Goal: Information Seeking & Learning: Learn about a topic

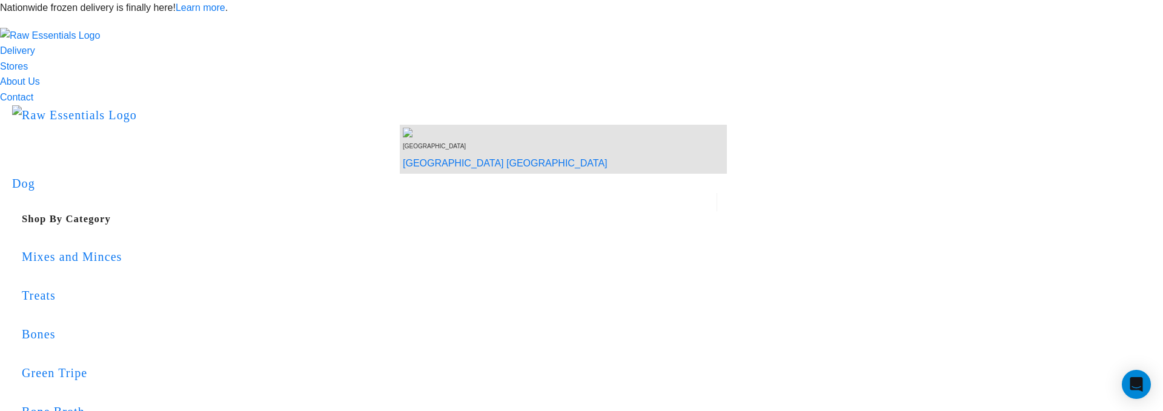
scroll to position [602, 0]
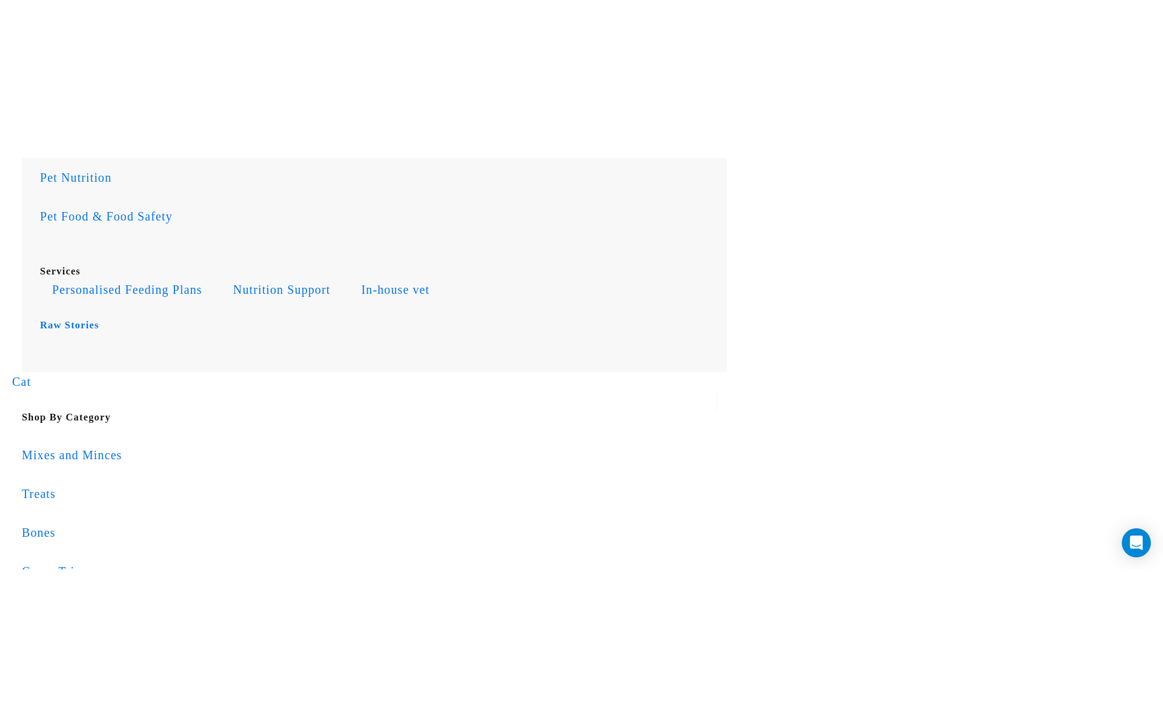
scroll to position [1012, 0]
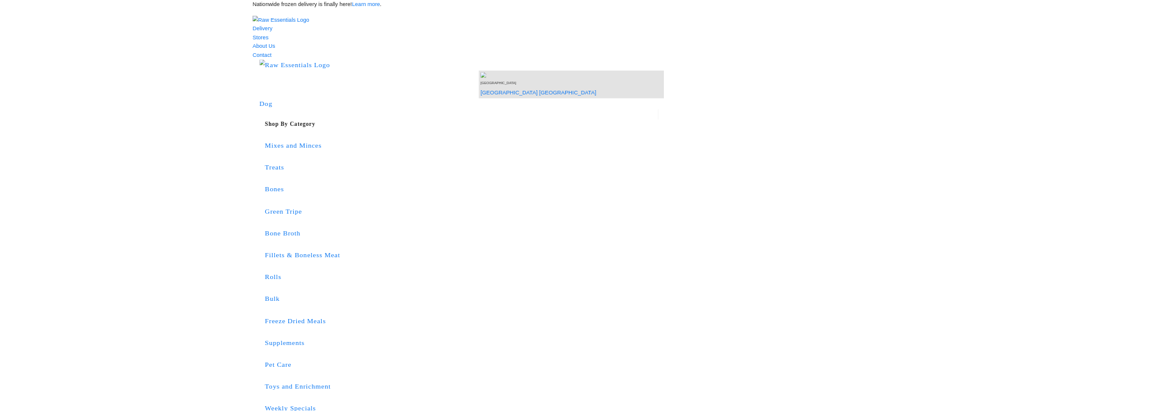
scroll to position [1103, 0]
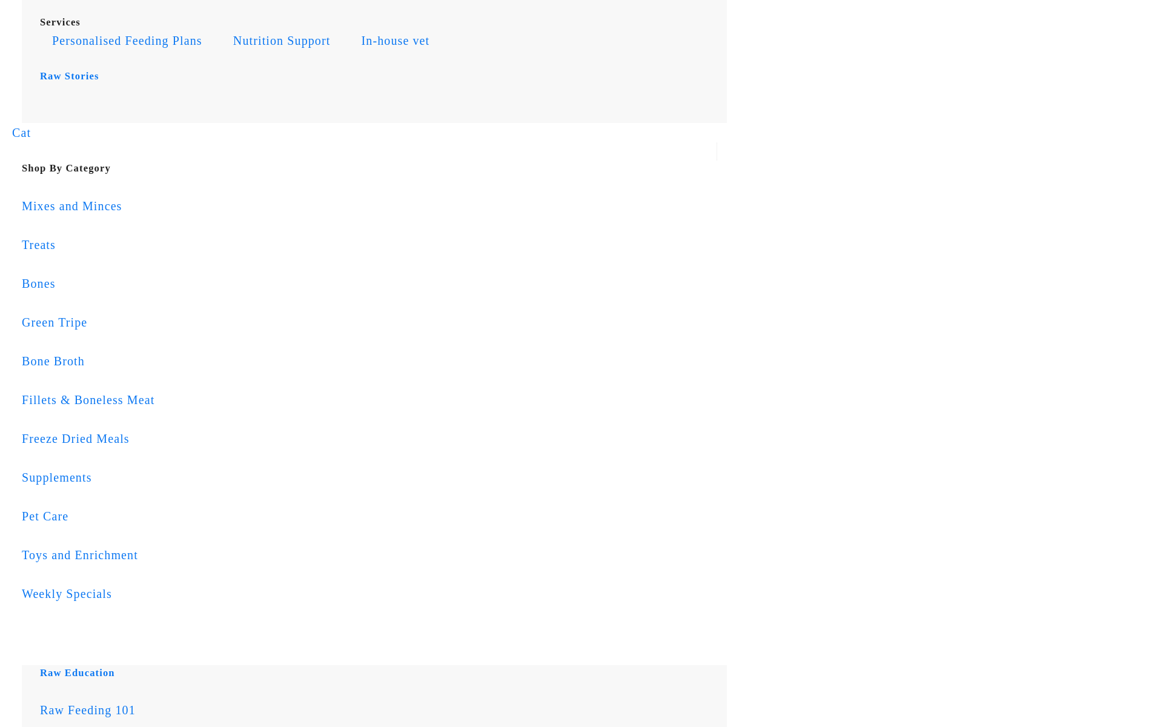
drag, startPoint x: 383, startPoint y: 133, endPoint x: 524, endPoint y: 228, distance: 170.5
drag, startPoint x: 117, startPoint y: 152, endPoint x: 558, endPoint y: 271, distance: 456.1
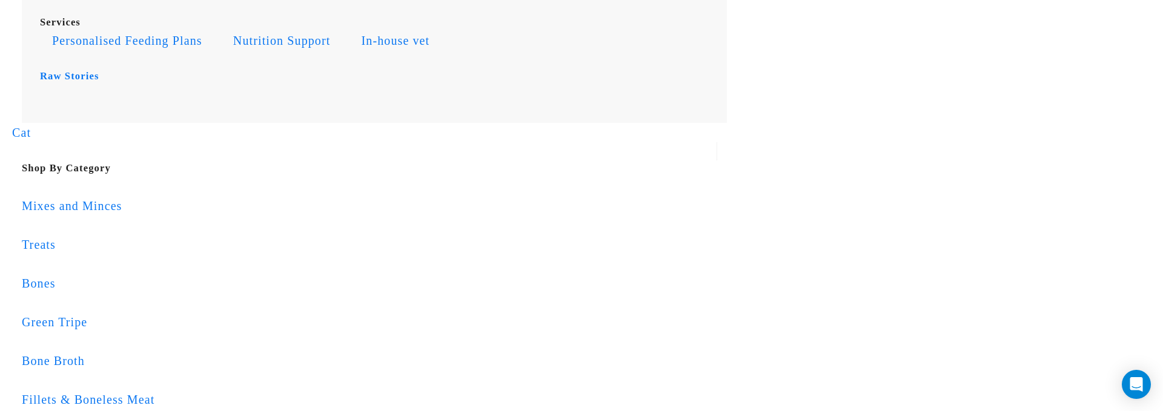
drag, startPoint x: 133, startPoint y: 78, endPoint x: 731, endPoint y: 167, distance: 604.9
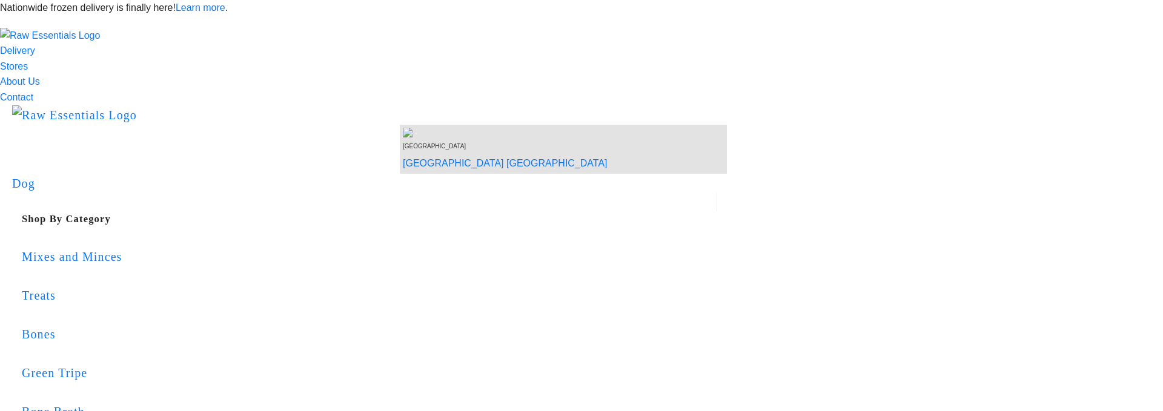
scroll to position [1114, 0]
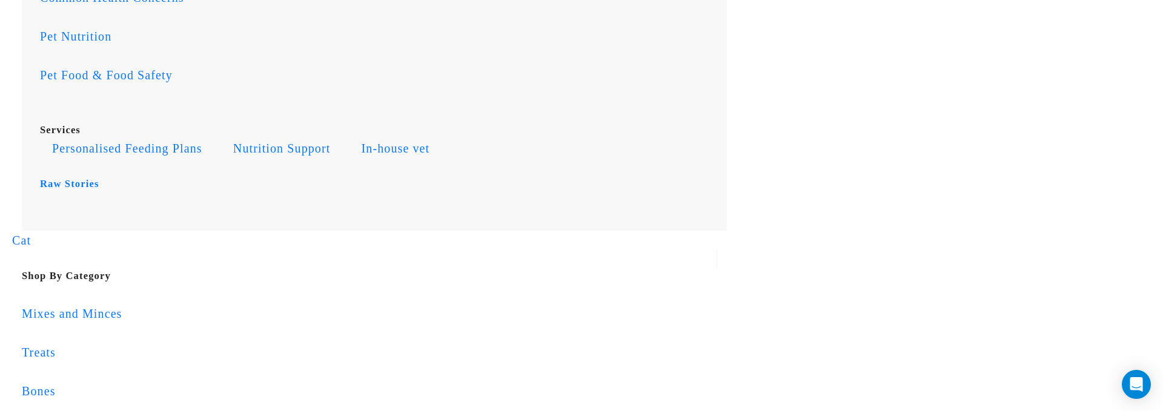
scroll to position [1010, 0]
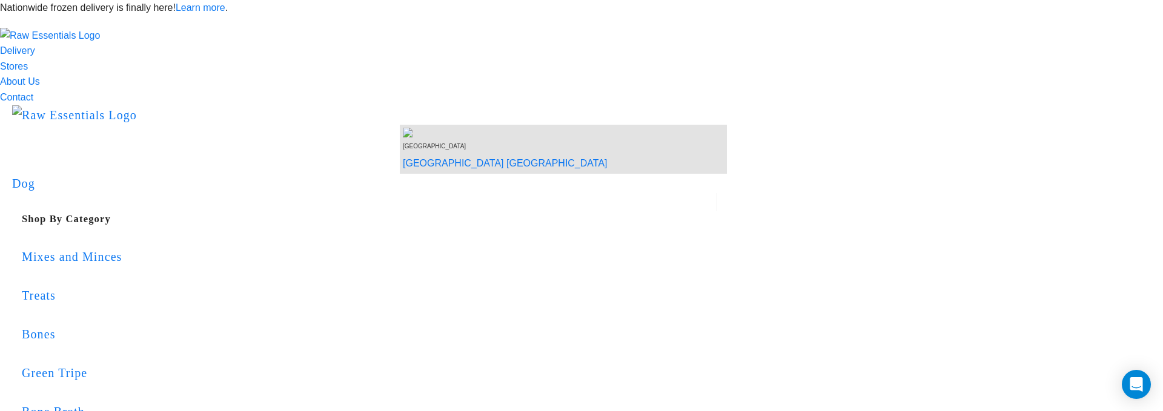
scroll to position [1010, 0]
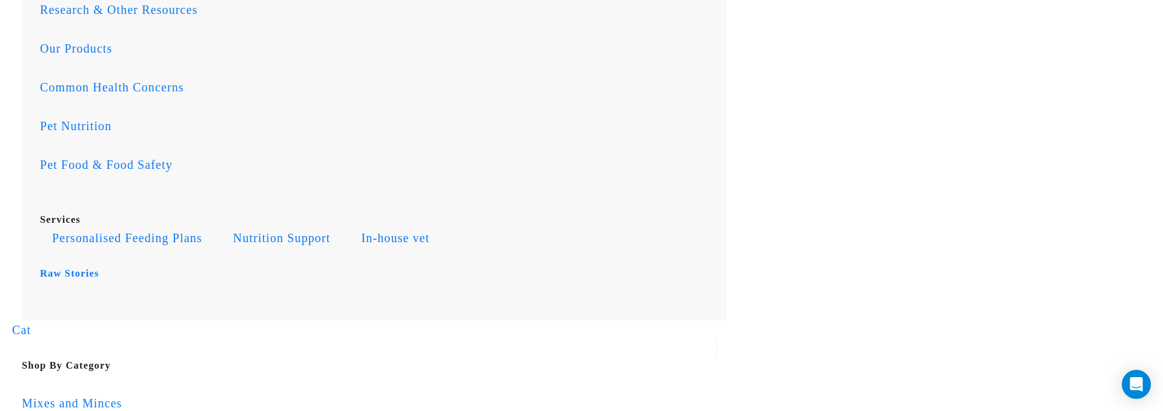
scroll to position [914, 0]
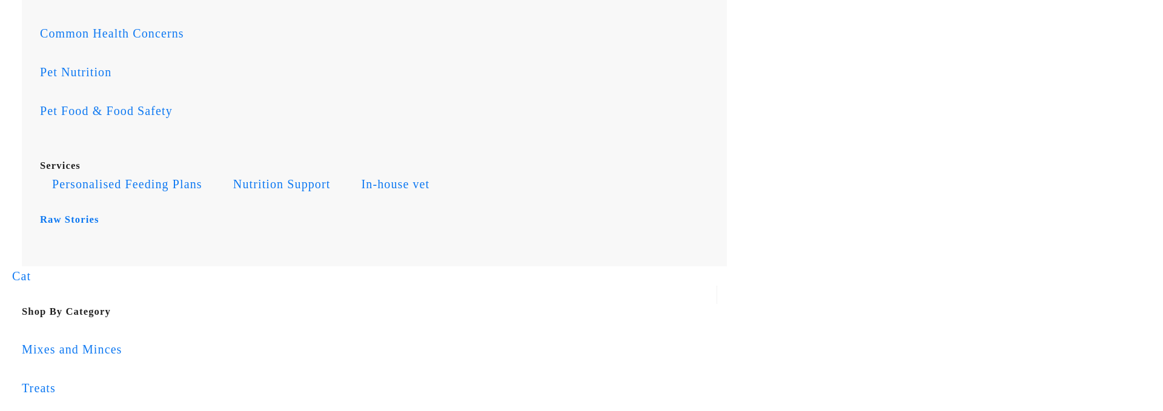
scroll to position [969, 0]
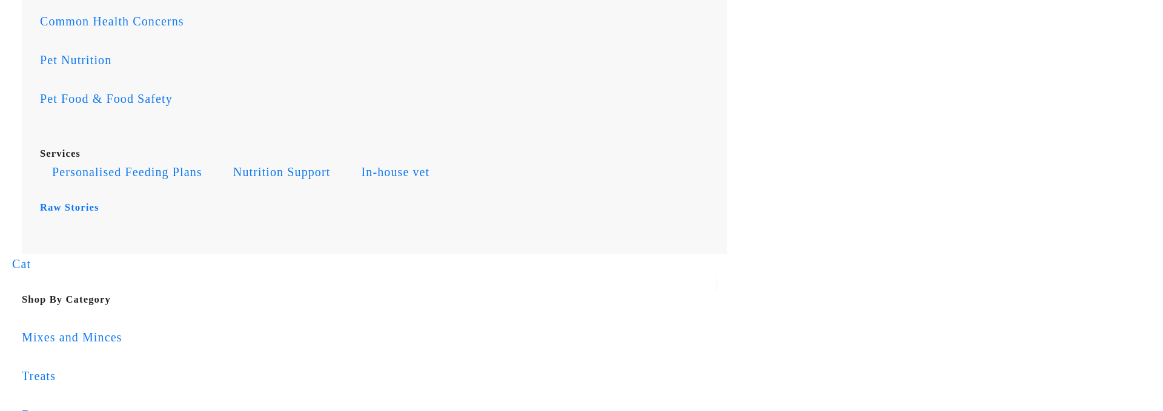
scroll to position [974, 0]
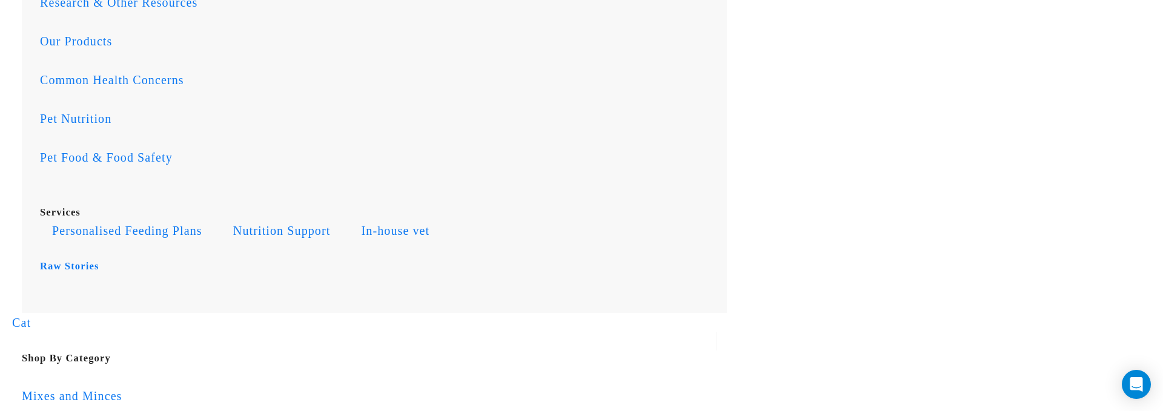
scroll to position [914, 0]
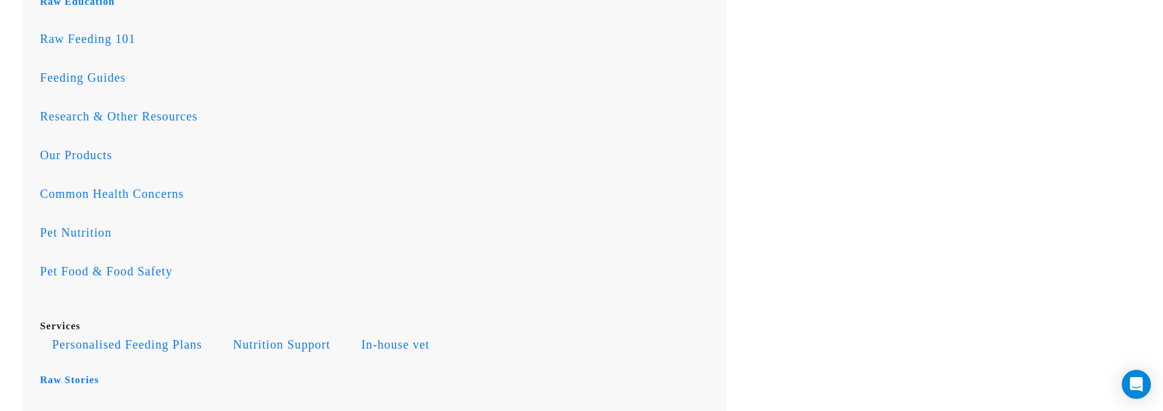
scroll to position [771, 0]
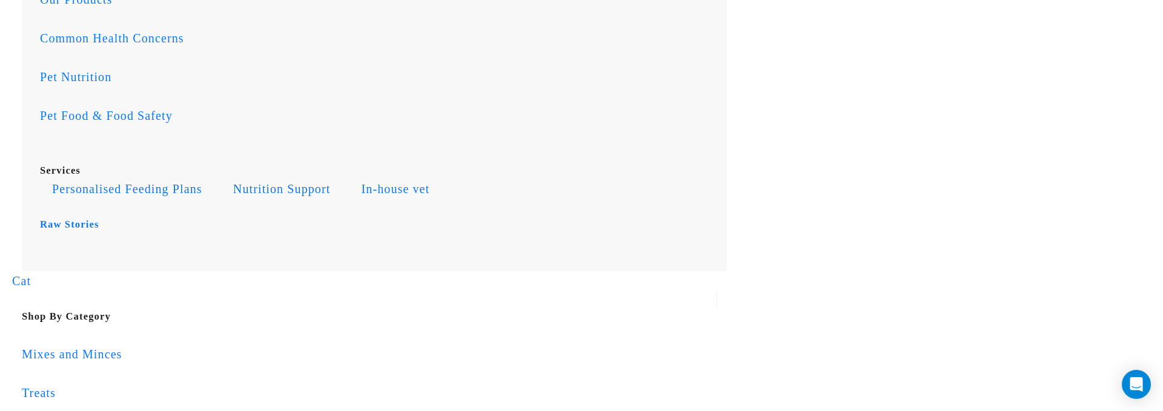
scroll to position [952, 0]
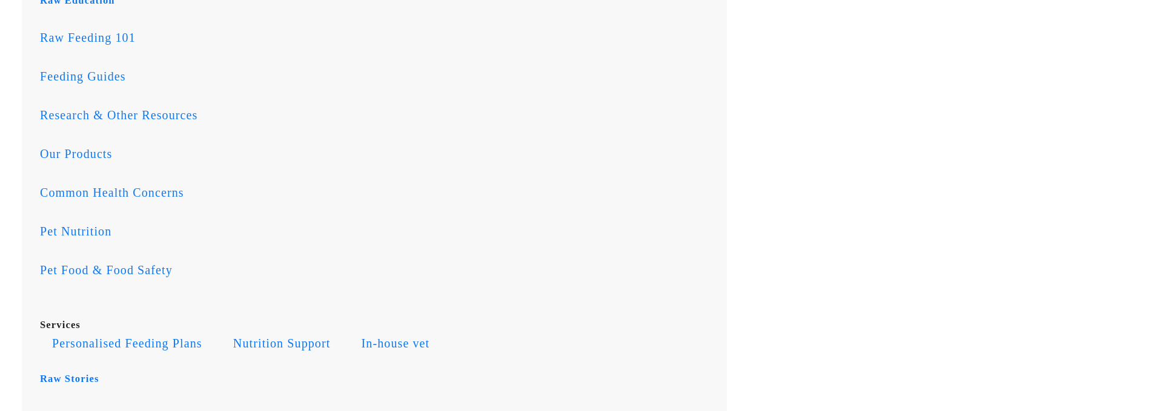
scroll to position [799, 0]
drag, startPoint x: 179, startPoint y: 93, endPoint x: 693, endPoint y: 345, distance: 571.9
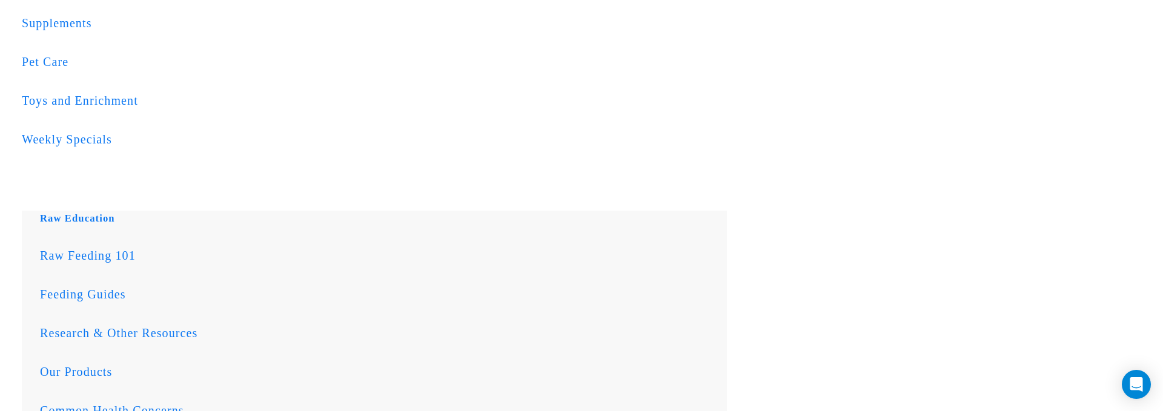
scroll to position [946, 0]
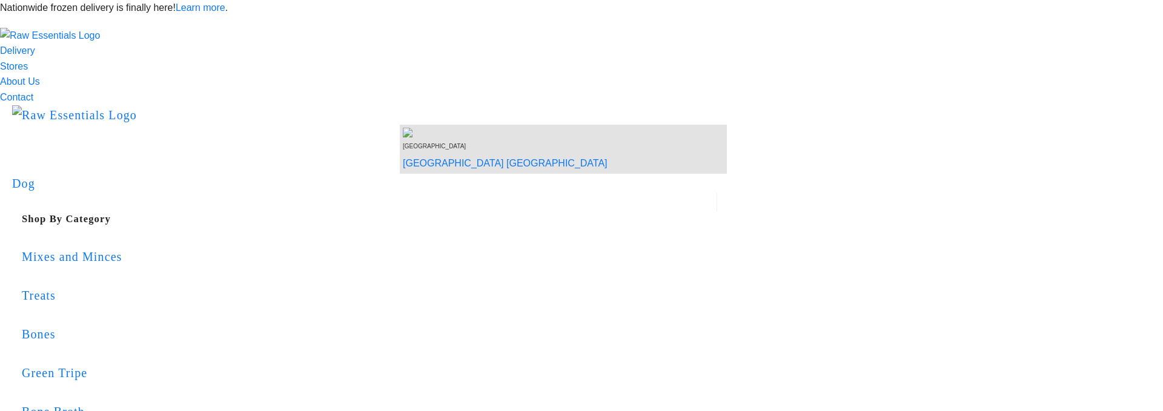
scroll to position [1035, 0]
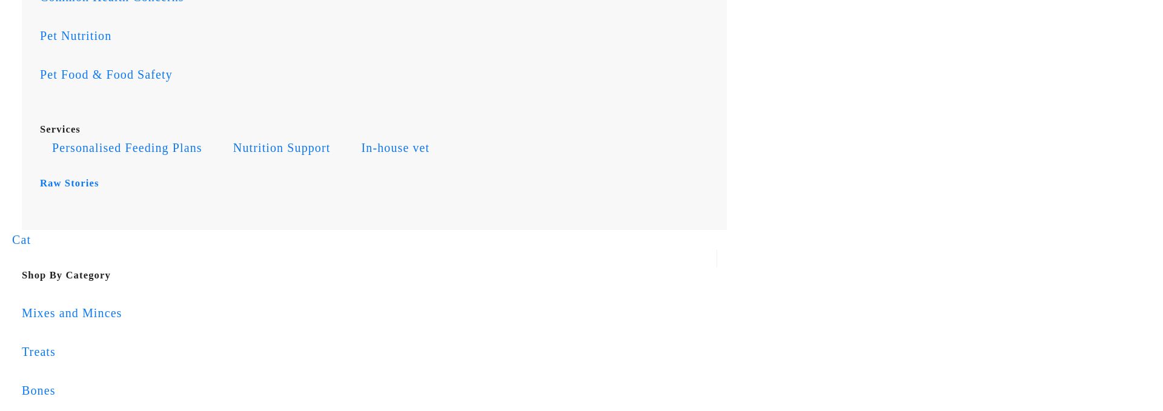
scroll to position [1000, 0]
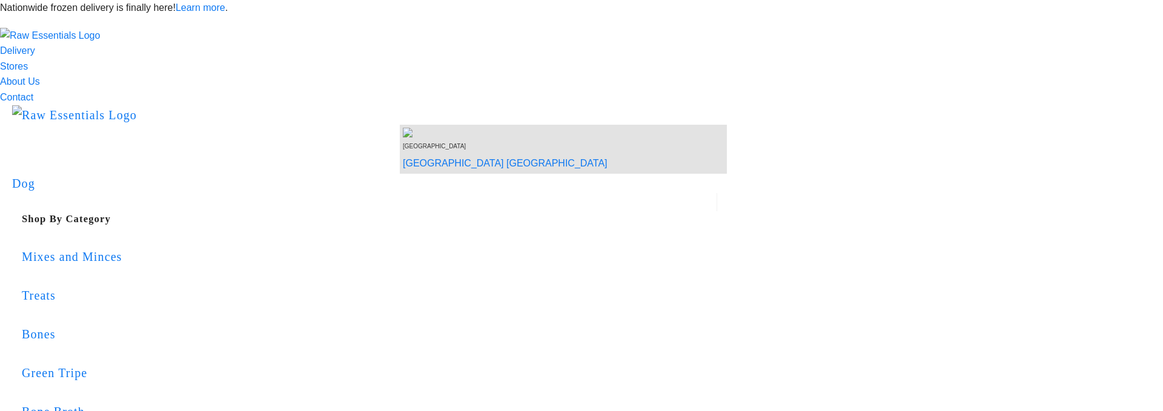
scroll to position [1091, 0]
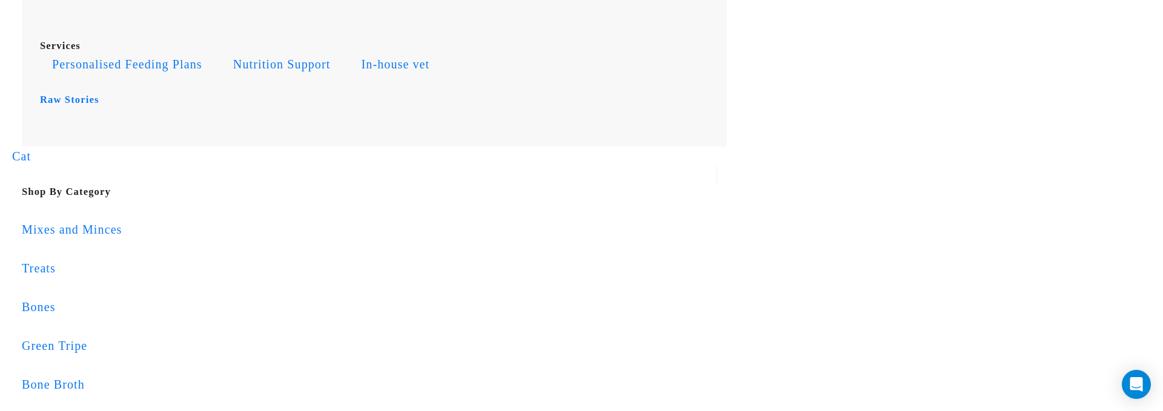
scroll to position [1077, 0]
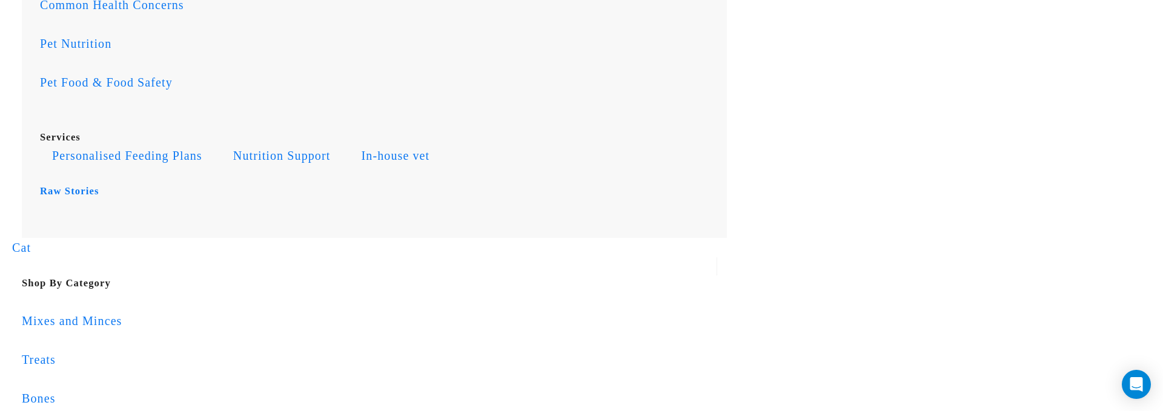
scroll to position [985, 0]
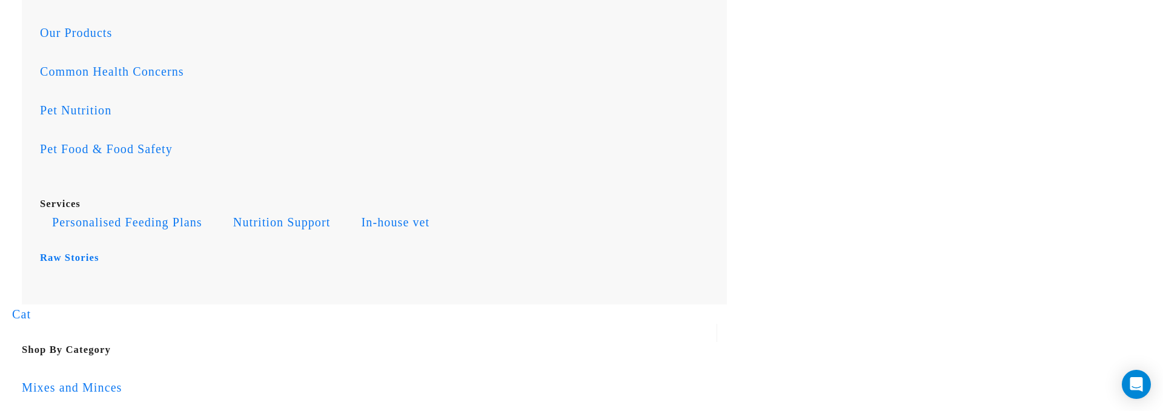
scroll to position [919, 0]
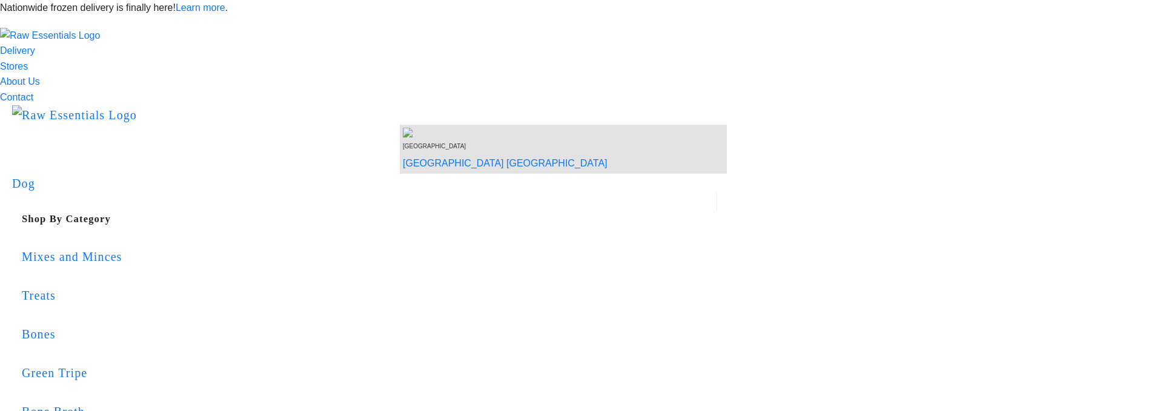
scroll to position [1010, 0]
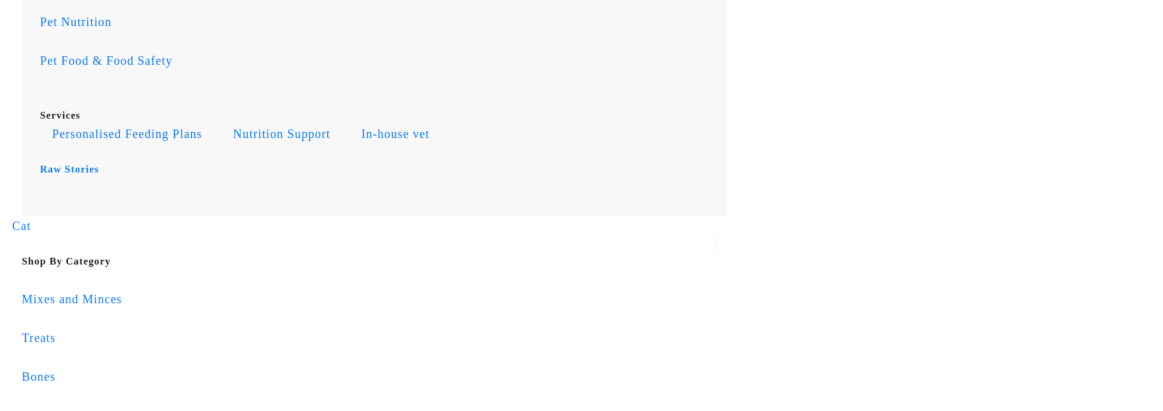
scroll to position [1010, 0]
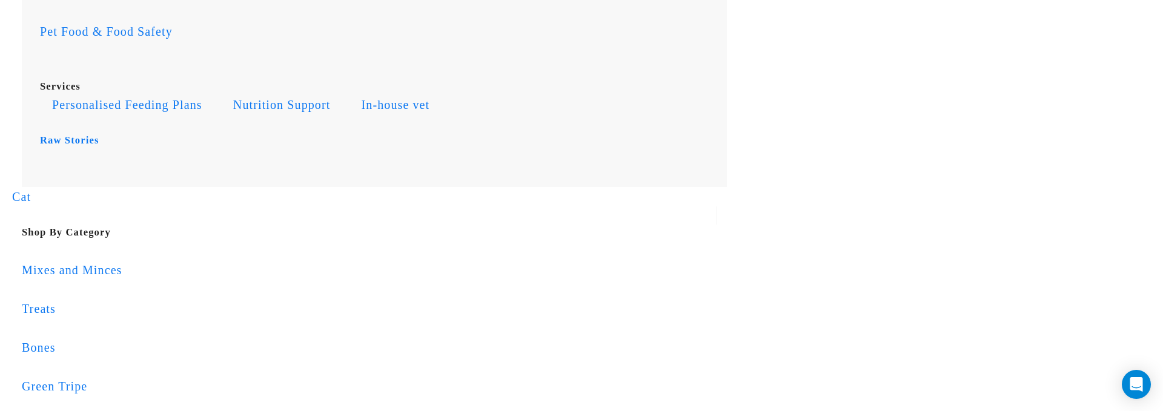
scroll to position [1035, 0]
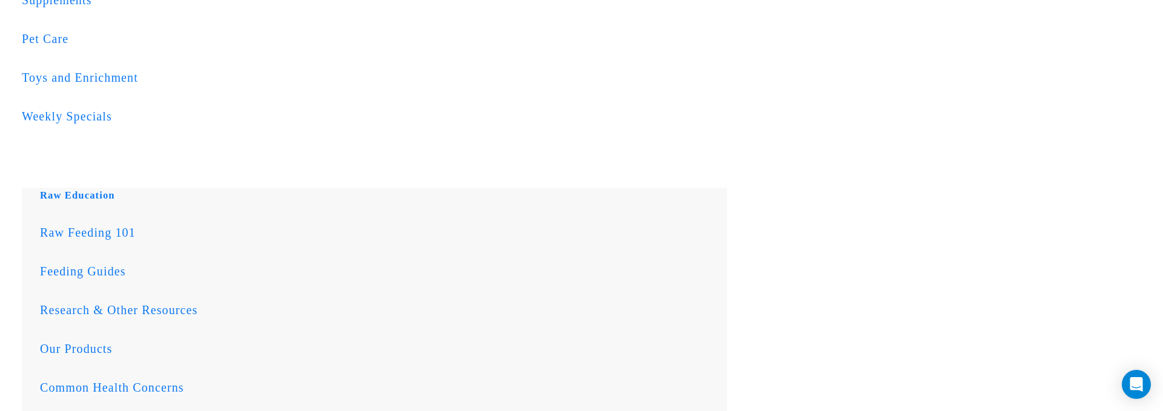
scroll to position [972, 0]
